Goal: Check status: Check status

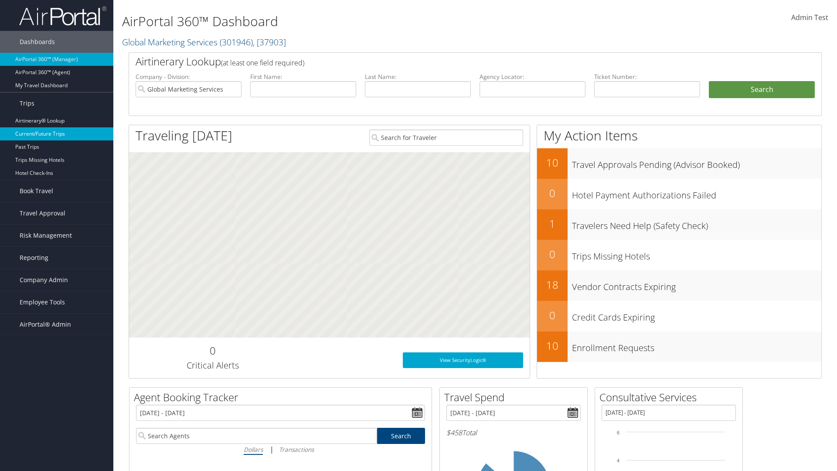
click at [57, 134] on link "Current/Future Trips" at bounding box center [56, 133] width 113 height 13
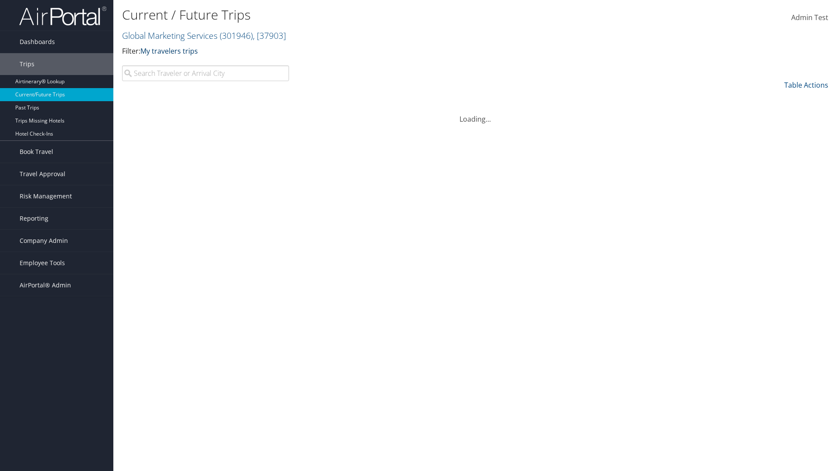
click at [171, 51] on link "My travelers trips" at bounding box center [169, 51] width 58 height 10
click at [200, 64] on link "My trips" at bounding box center [200, 64] width 115 height 15
click at [155, 51] on link "My trips" at bounding box center [153, 51] width 27 height 10
click at [200, 64] on link "My travelers trips" at bounding box center [200, 64] width 115 height 15
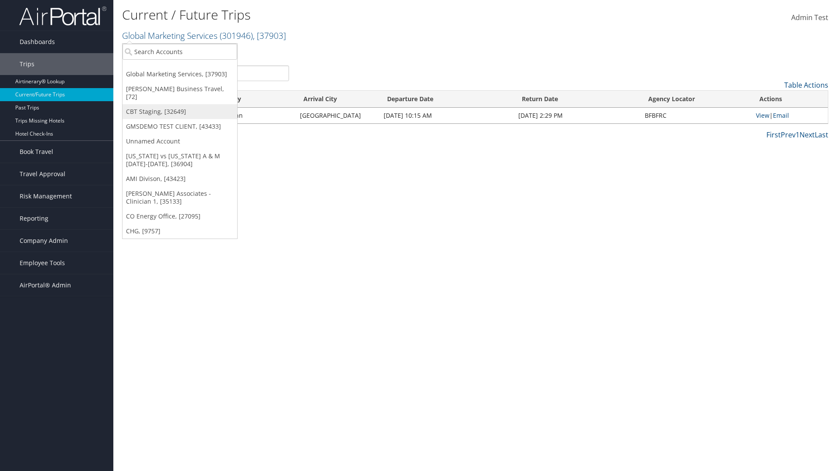
click at [180, 104] on link "CBT Staging, [32649]" at bounding box center [179, 111] width 115 height 15
